Goal: Task Accomplishment & Management: Manage account settings

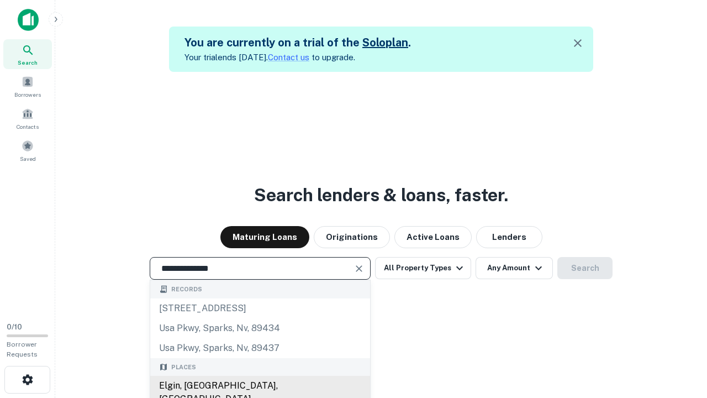
click at [260, 386] on div "Elgin, IL, USA" at bounding box center [260, 392] width 220 height 33
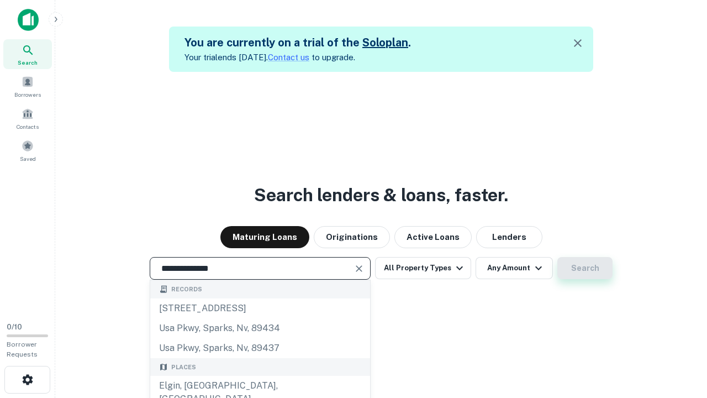
type input "**********"
click at [585, 268] on button "Search" at bounding box center [584, 268] width 55 height 22
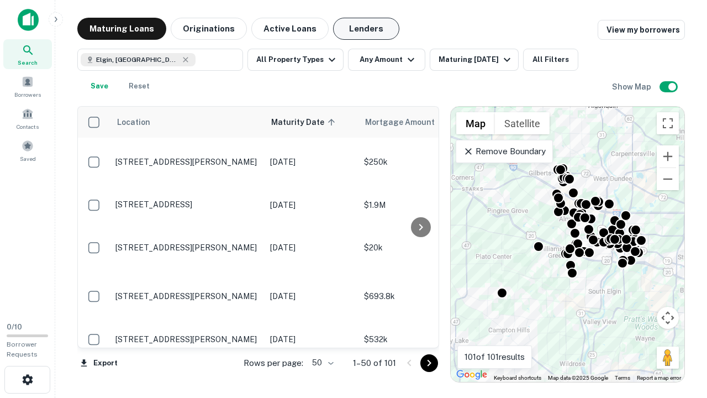
click at [366, 29] on button "Lenders" at bounding box center [366, 29] width 66 height 22
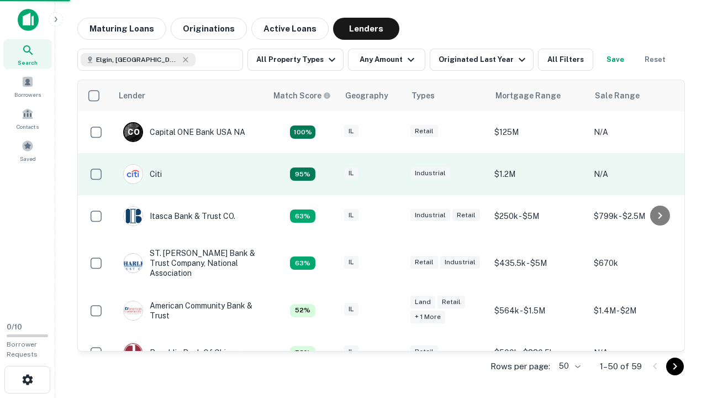
click at [392, 174] on div "IL" at bounding box center [371, 174] width 55 height 15
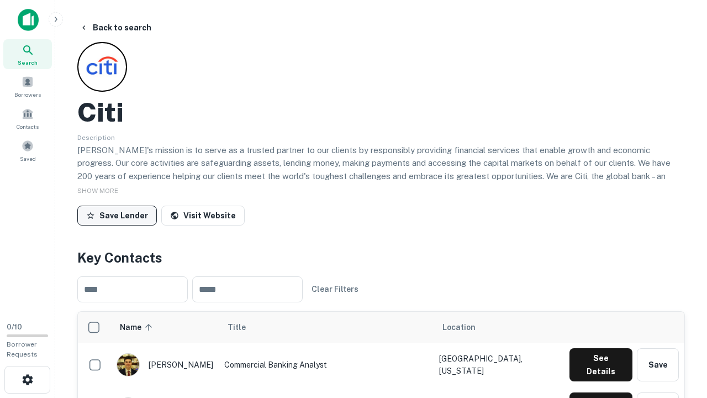
click at [117, 215] on button "Save Lender" at bounding box center [117, 216] width 80 height 20
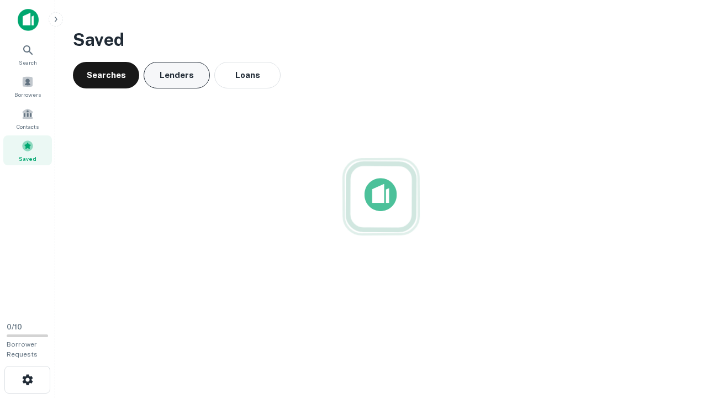
click at [177, 75] on button "Lenders" at bounding box center [177, 75] width 66 height 27
